Goal: Task Accomplishment & Management: Manage account settings

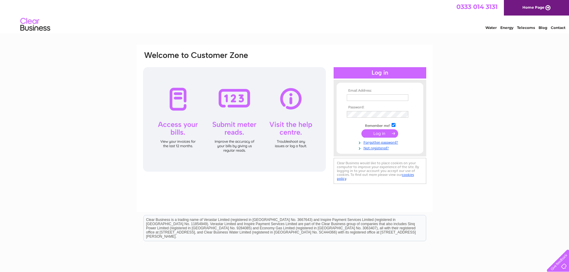
type input "myserenityboutique@gmail.com"
click at [382, 133] on input "submit" at bounding box center [379, 133] width 37 height 8
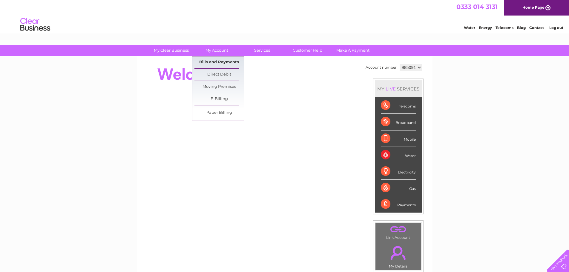
click at [211, 59] on link "Bills and Payments" at bounding box center [218, 62] width 49 height 12
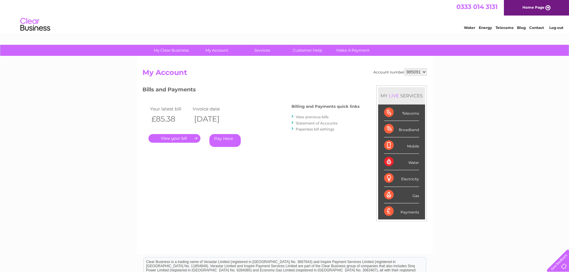
click at [182, 139] on link "." at bounding box center [174, 138] width 52 height 9
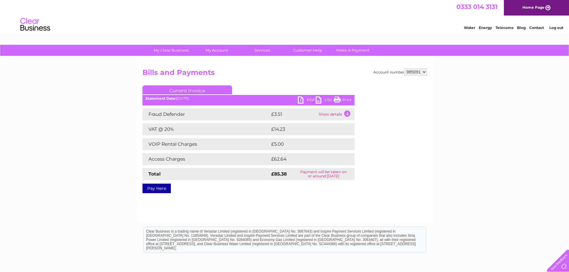
click at [346, 98] on link "Print" at bounding box center [343, 100] width 18 height 9
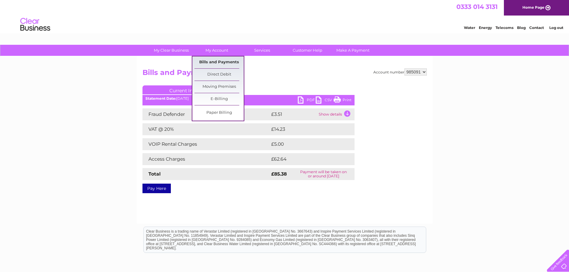
click at [224, 61] on link "Bills and Payments" at bounding box center [218, 62] width 49 height 12
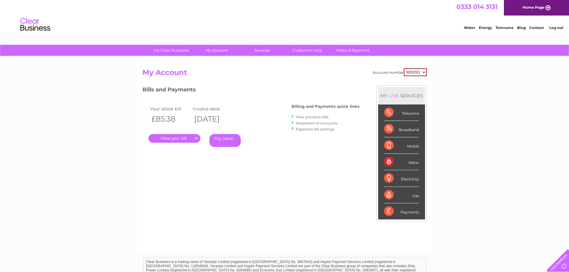
click at [308, 116] on link "View previous bills" at bounding box center [312, 117] width 33 height 4
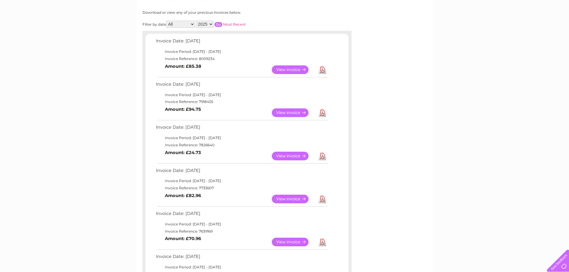
scroll to position [90, 0]
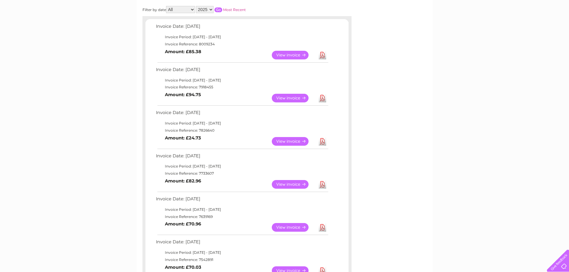
click at [292, 184] on link "View" at bounding box center [294, 184] width 44 height 9
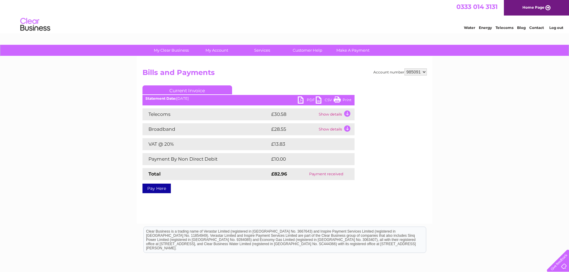
click at [348, 101] on link "Print" at bounding box center [343, 100] width 18 height 9
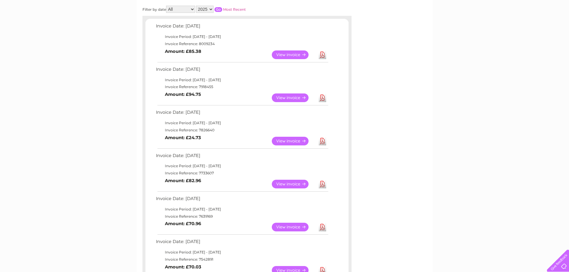
click at [289, 138] on link "View" at bounding box center [294, 141] width 44 height 9
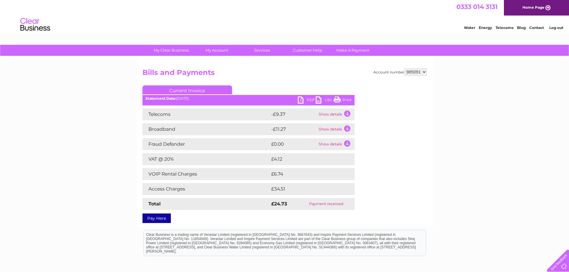
click at [344, 97] on link "Print" at bounding box center [343, 100] width 18 height 9
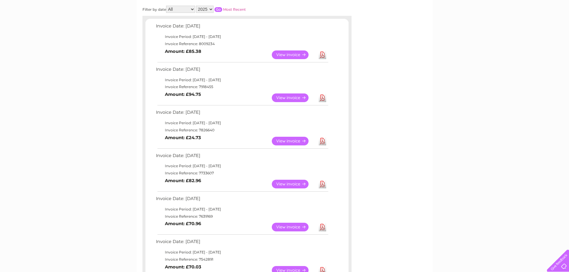
click at [286, 98] on link "View" at bounding box center [294, 97] width 44 height 9
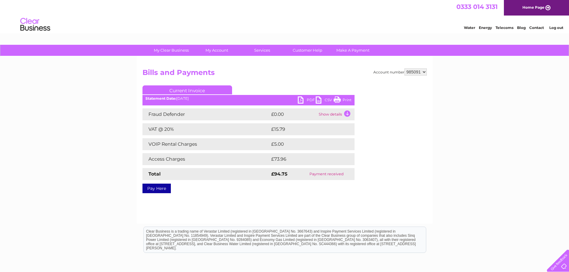
click at [343, 97] on link "Print" at bounding box center [343, 100] width 18 height 9
